Goal: Find contact information: Find contact information

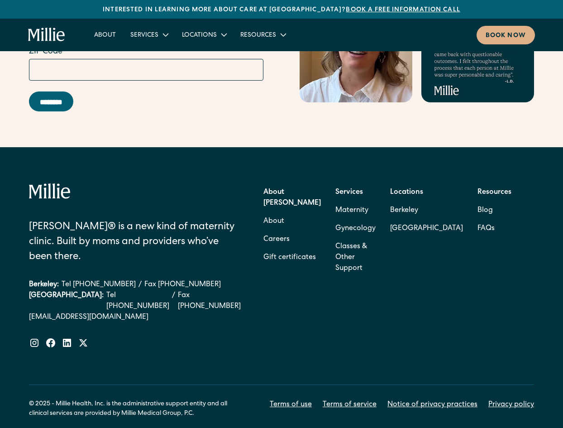
scroll to position [3402, 0]
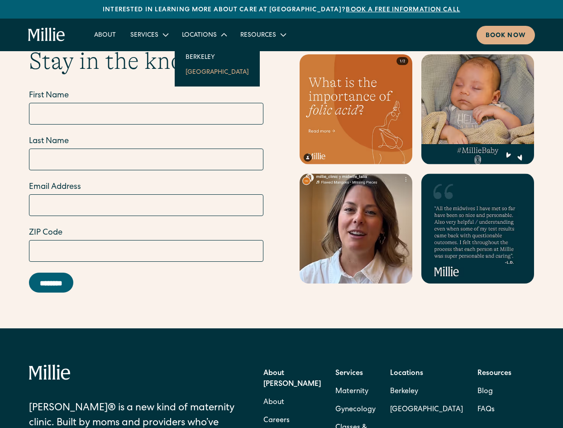
click at [204, 70] on link "[GEOGRAPHIC_DATA]" at bounding box center [217, 71] width 78 height 15
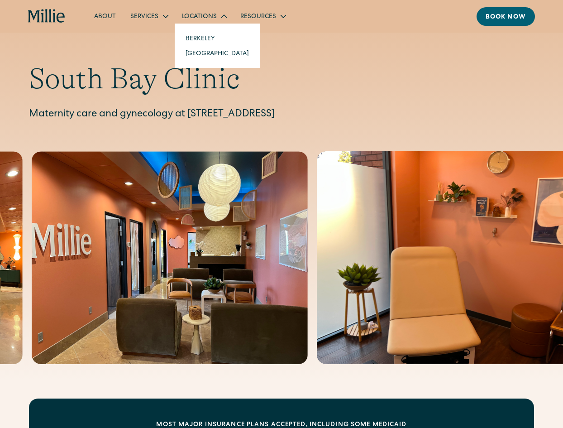
click at [202, 14] on div "Locations" at bounding box center [199, 17] width 35 height 10
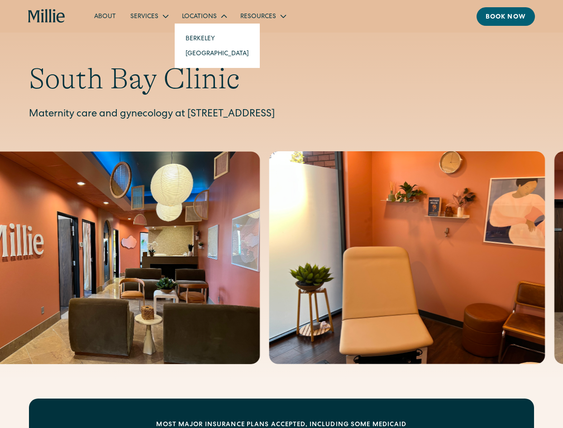
click at [198, 15] on div "Locations" at bounding box center [199, 17] width 35 height 10
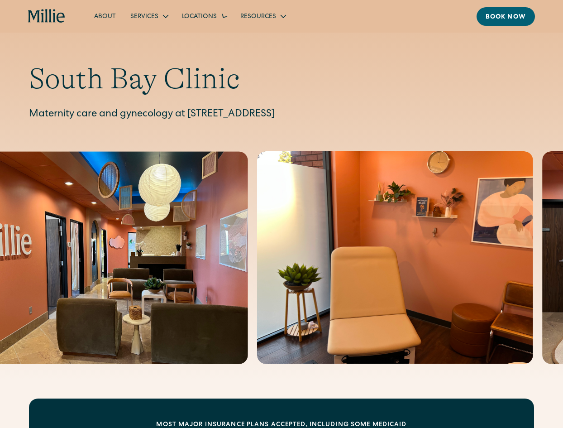
click at [195, 36] on div "South Bay Clinic Maternity care and gynecology at 1471 Saratoga Ave, Suite 101,…" at bounding box center [281, 190] width 563 height 380
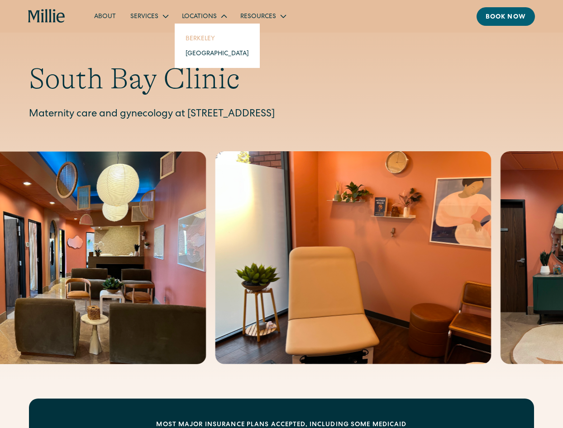
click at [207, 41] on link "Berkeley" at bounding box center [217, 38] width 78 height 15
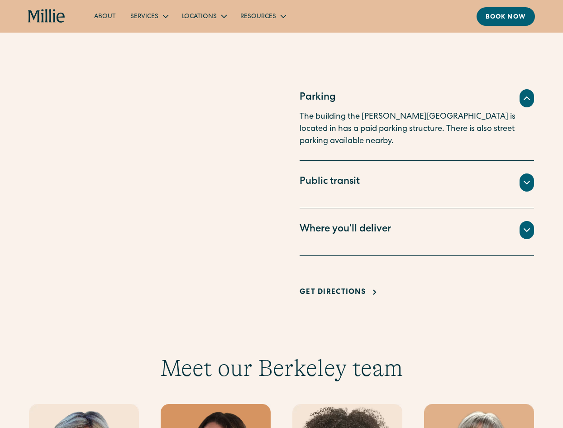
scroll to position [453, 0]
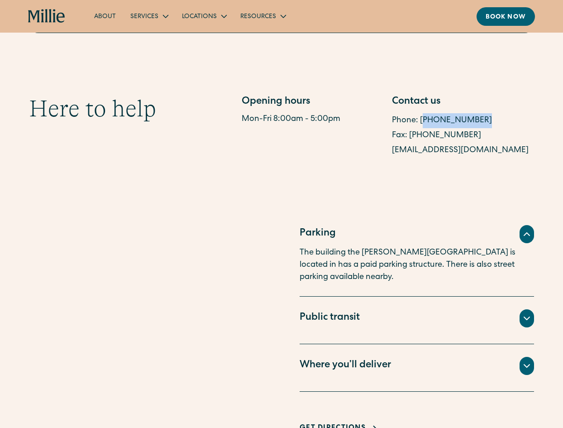
drag, startPoint x: 483, startPoint y: 117, endPoint x: 424, endPoint y: 120, distance: 59.0
click at [424, 120] on div "Phone: [PHONE_NUMBER]" at bounding box center [463, 120] width 142 height 15
copy link "510) 495-0310"
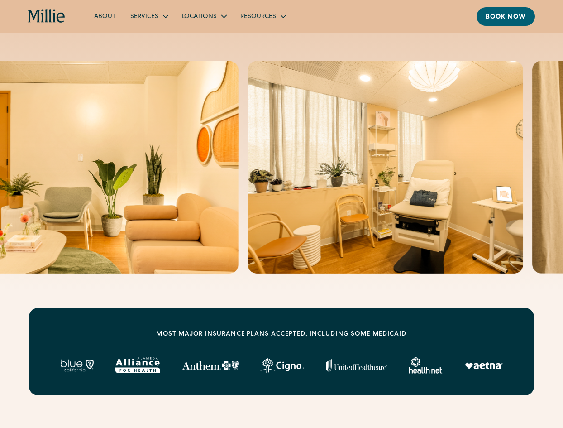
scroll to position [0, 0]
